Goal: Find specific page/section: Find specific page/section

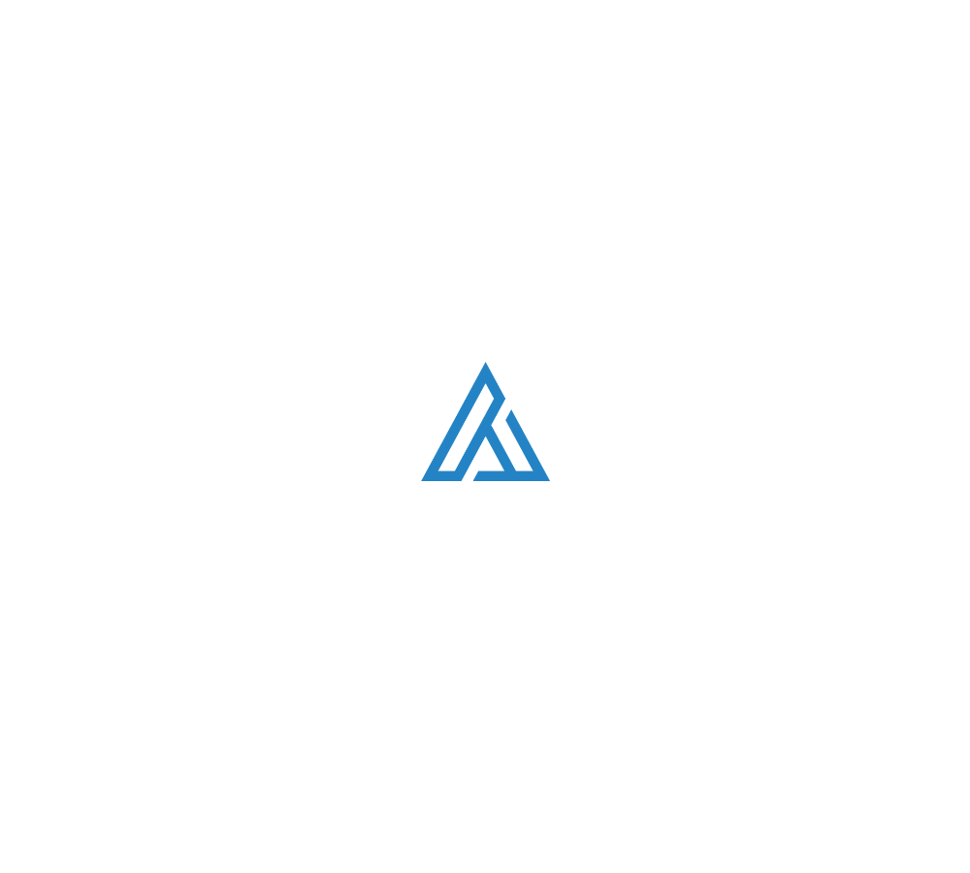
scroll to position [3986, 0]
